Goal: Find specific page/section: Find specific page/section

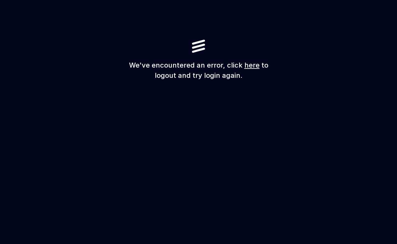
click at [251, 63] on link "here" at bounding box center [251, 65] width 15 height 8
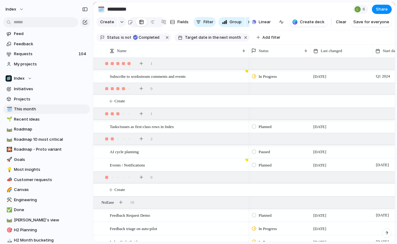
click at [393, 5] on section "**********" at bounding box center [244, 9] width 302 height 14
